Goal: Transaction & Acquisition: Purchase product/service

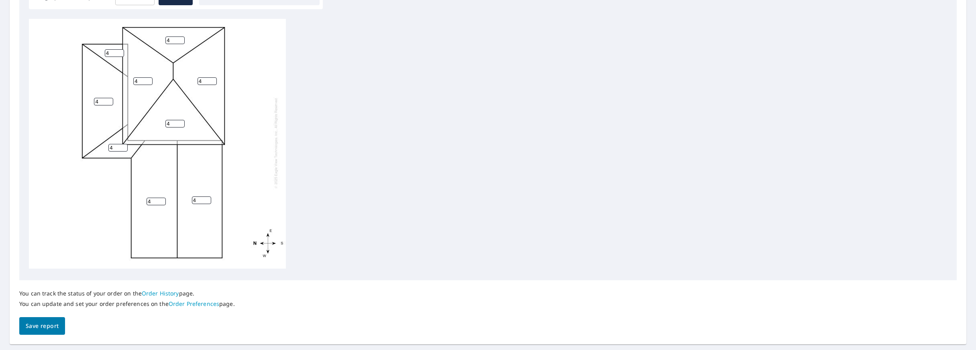
scroll to position [301, 0]
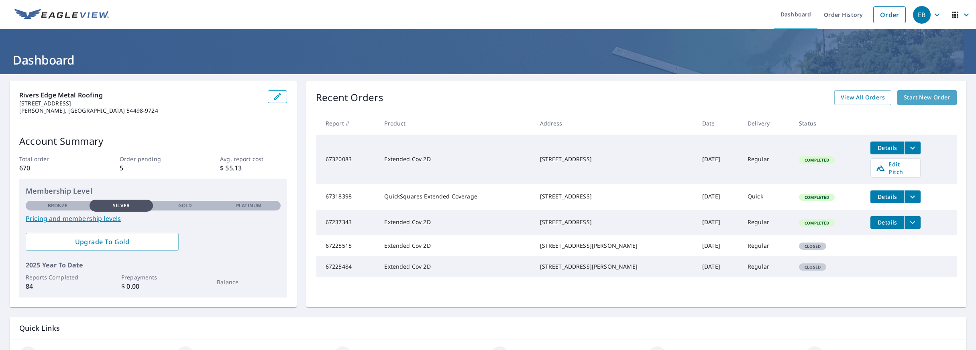
click at [919, 96] on span "Start New Order" at bounding box center [926, 98] width 47 height 10
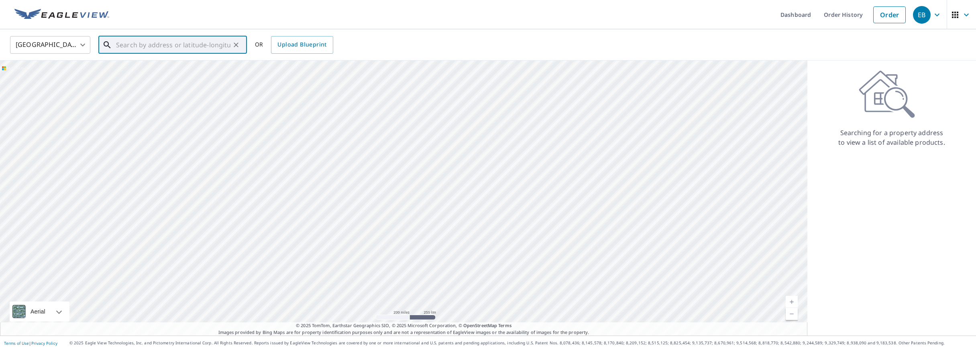
click at [137, 46] on input "text" at bounding box center [173, 45] width 114 height 22
click at [130, 74] on p "[PERSON_NAME], WI 54746" at bounding box center [177, 77] width 126 height 8
type input "[STREET_ADDRESS][PERSON_NAME][PERSON_NAME]"
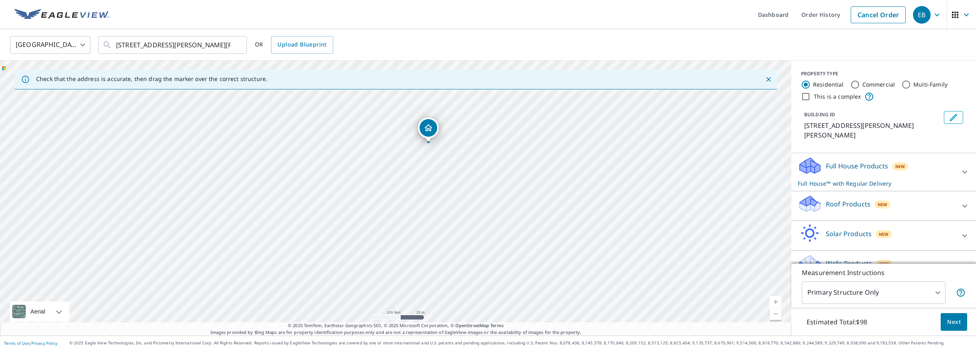
drag, startPoint x: 415, startPoint y: 240, endPoint x: 458, endPoint y: 170, distance: 81.4
click at [458, 170] on div "[STREET_ADDRESS][PERSON_NAME][PERSON_NAME]" at bounding box center [395, 198] width 791 height 275
drag, startPoint x: 480, startPoint y: 127, endPoint x: 462, endPoint y: 215, distance: 89.7
click at [462, 215] on div "[STREET_ADDRESS][PERSON_NAME][PERSON_NAME]" at bounding box center [395, 198] width 791 height 275
drag, startPoint x: 458, startPoint y: 234, endPoint x: 468, endPoint y: 211, distance: 25.2
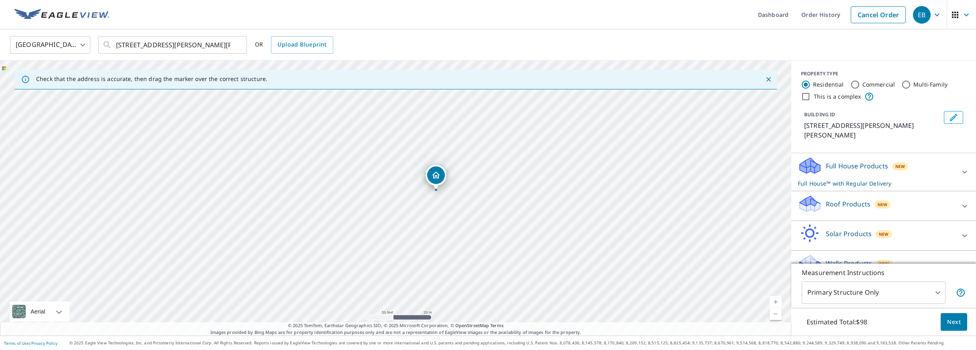
click at [468, 211] on div "[STREET_ADDRESS][PERSON_NAME][PERSON_NAME]" at bounding box center [395, 198] width 791 height 275
click at [958, 197] on div at bounding box center [964, 206] width 19 height 19
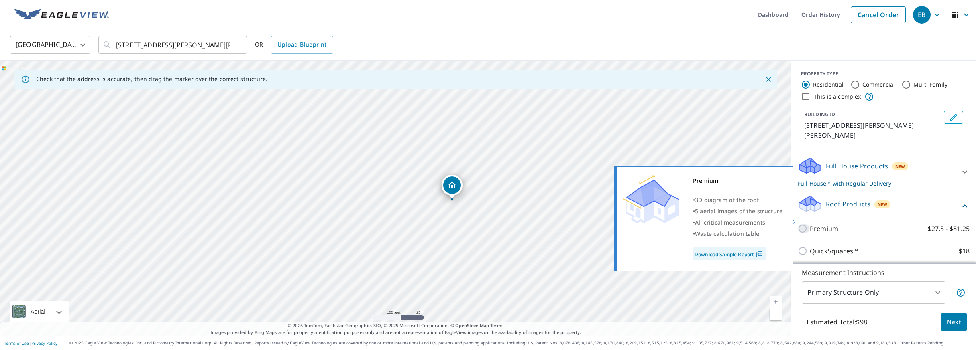
click at [803, 224] on input "Premium $27.5 - $81.25" at bounding box center [803, 229] width 12 height 10
checkbox input "true"
checkbox input "false"
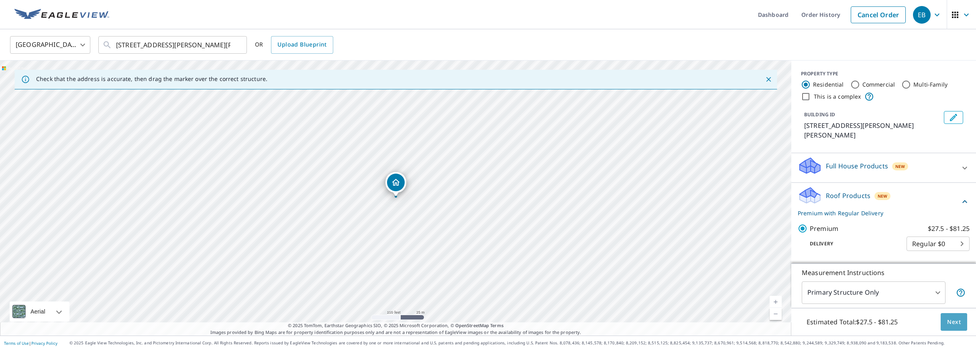
click at [959, 324] on span "Next" at bounding box center [954, 322] width 14 height 10
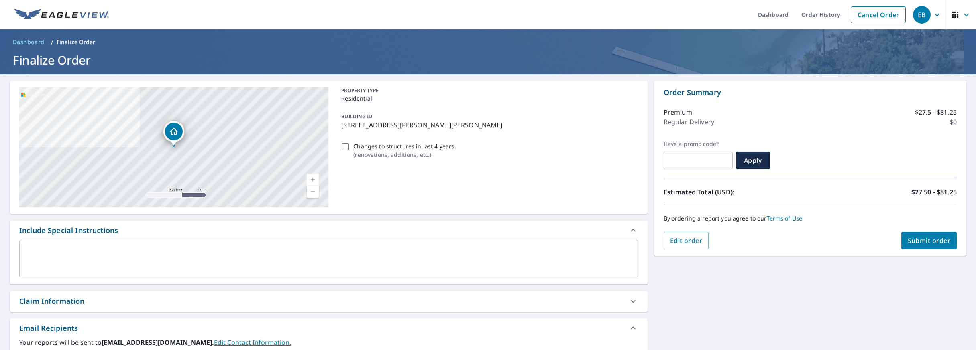
click at [928, 246] on button "Submit order" at bounding box center [929, 241] width 56 height 18
